Goal: Check status: Verify the current state of an ongoing process or item

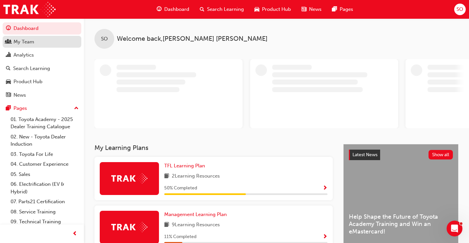
click at [27, 42] on div "My Team" at bounding box center [23, 42] width 21 height 8
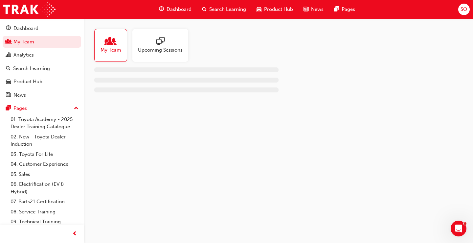
click at [174, 8] on span "Dashboard" at bounding box center [179, 10] width 25 height 8
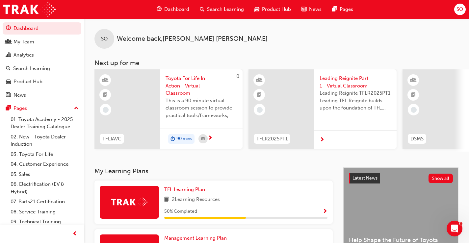
click at [222, 11] on span "Search Learning" at bounding box center [225, 10] width 37 height 8
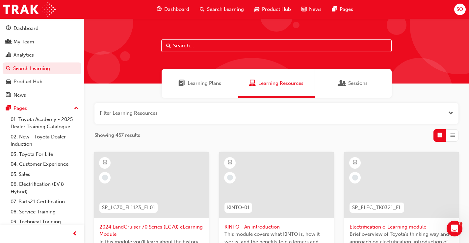
click at [179, 48] on input "text" at bounding box center [276, 45] width 230 height 12
click at [24, 46] on link "My Team" at bounding box center [42, 42] width 79 height 12
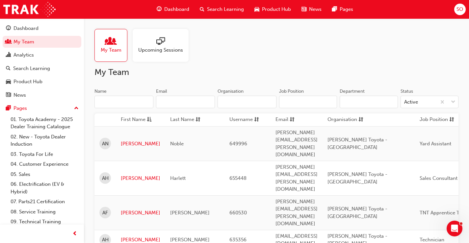
click at [122, 103] on input "Name" at bounding box center [123, 102] width 59 height 12
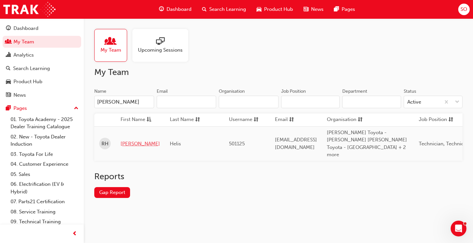
type input "[PERSON_NAME]"
click at [134, 140] on link "[PERSON_NAME]" at bounding box center [140, 144] width 39 height 8
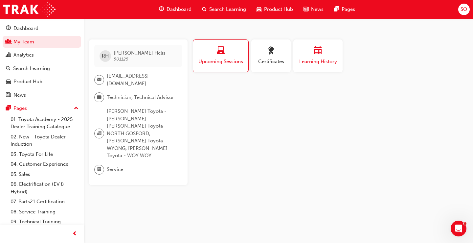
click at [330, 62] on span "Learning History" at bounding box center [318, 62] width 39 height 8
